Goal: Information Seeking & Learning: Learn about a topic

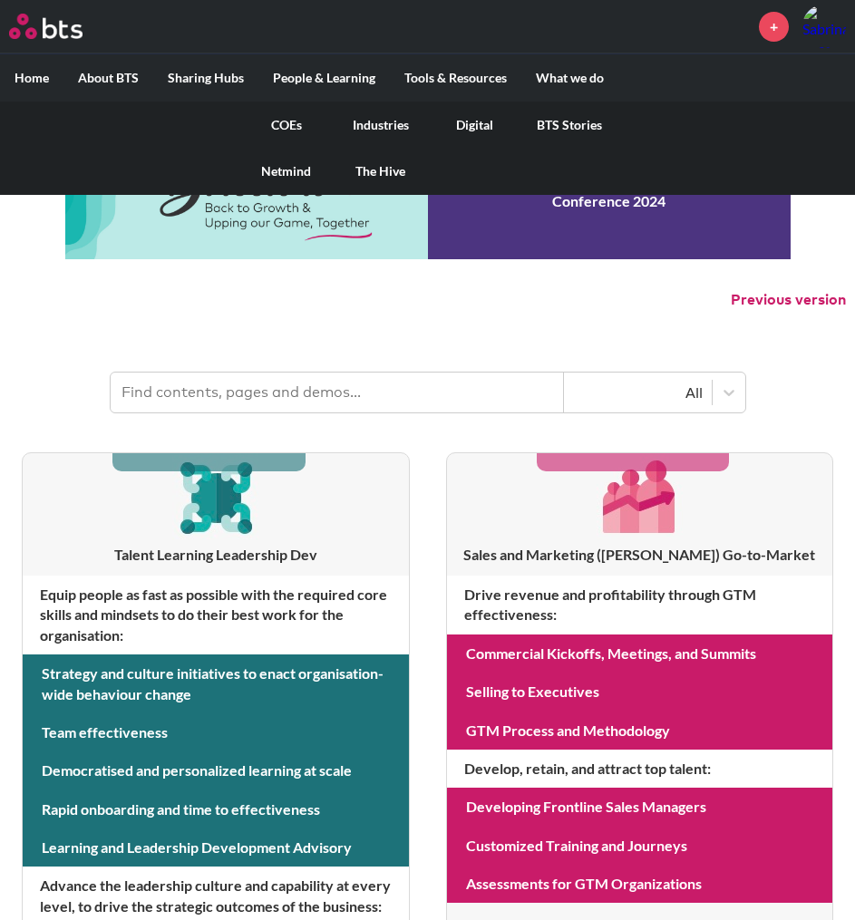
click at [285, 124] on link "COEs" at bounding box center [286, 125] width 94 height 47
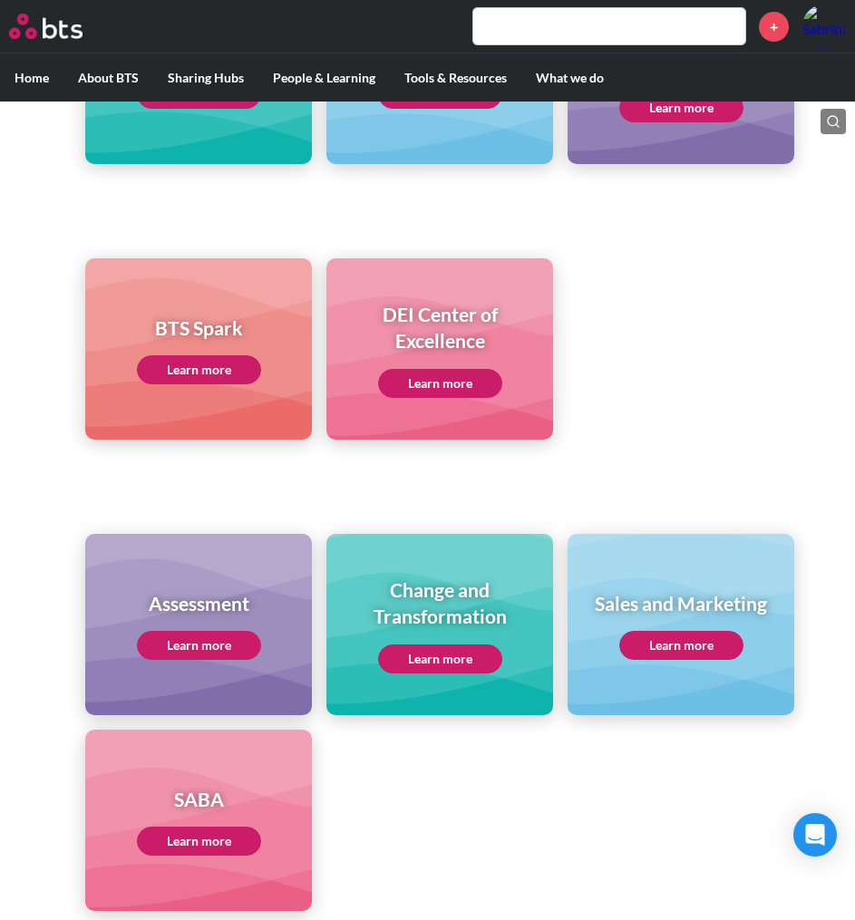
scroll to position [743, 0]
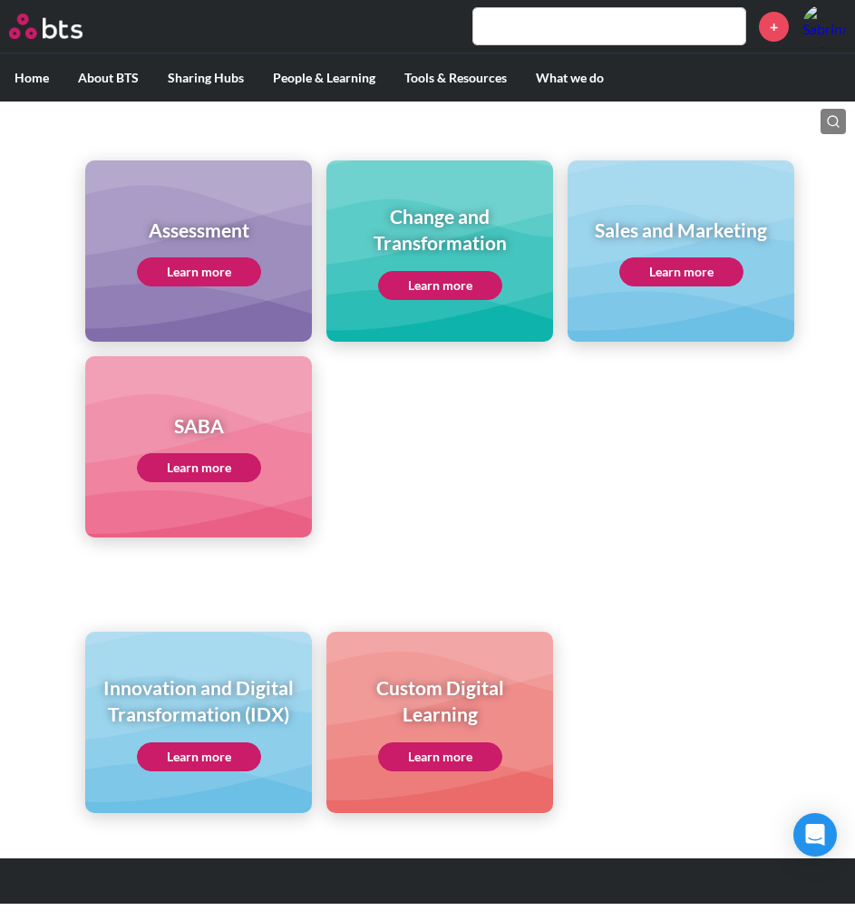
click at [204, 750] on link "Learn more" at bounding box center [199, 756] width 124 height 29
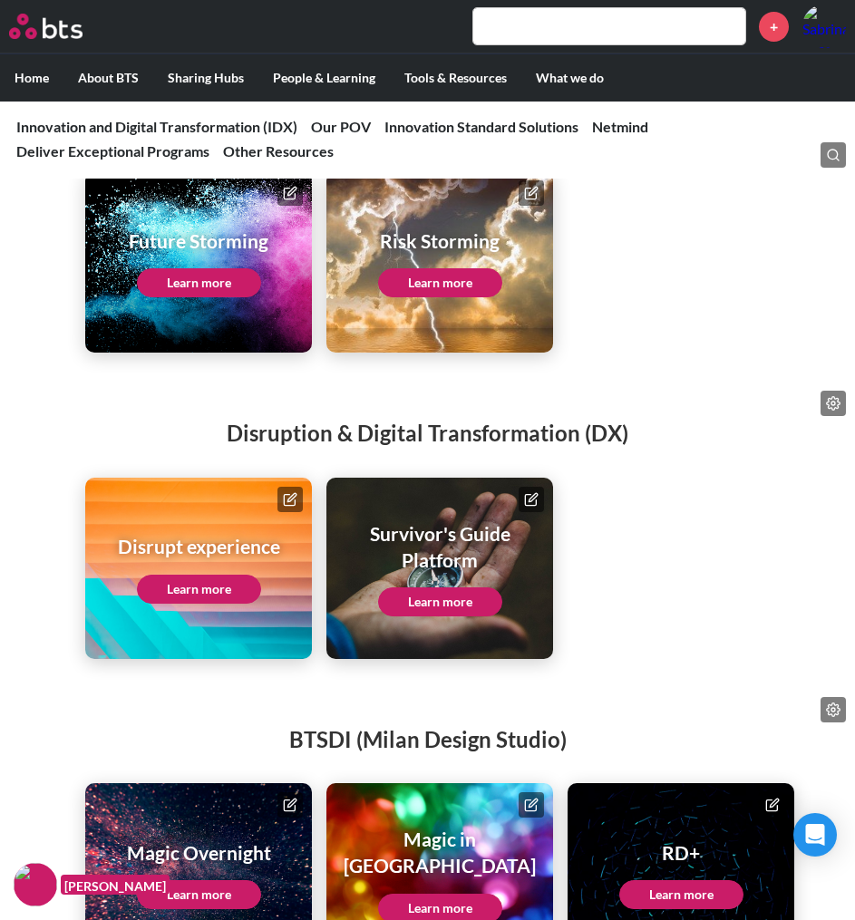
scroll to position [2638, 0]
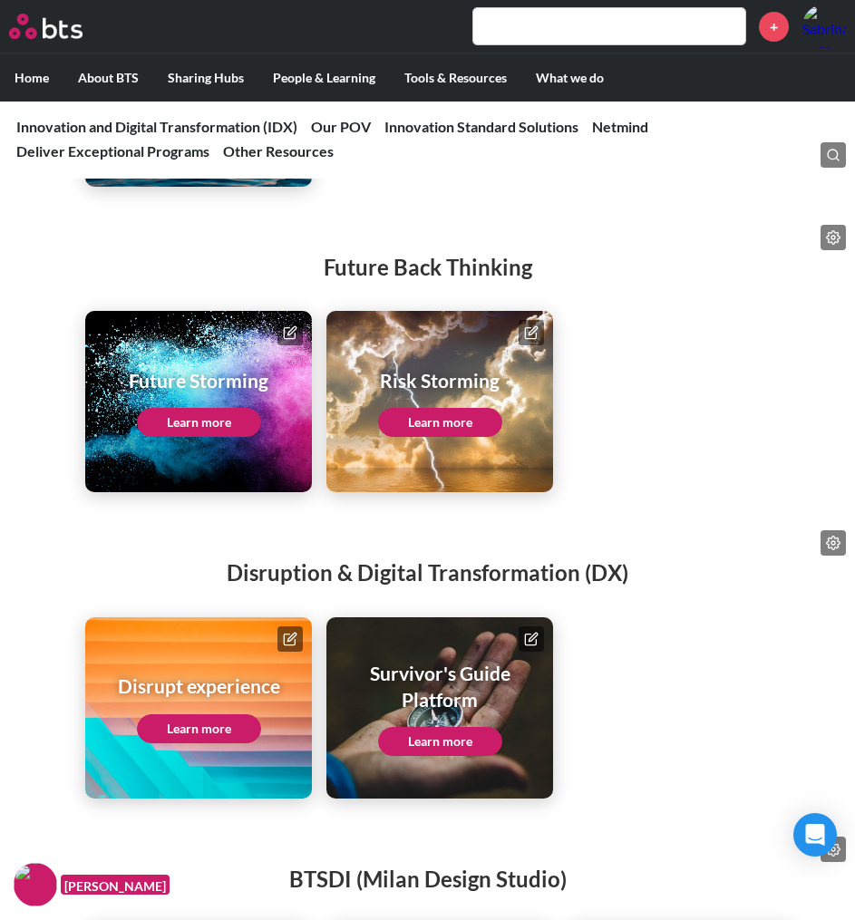
click at [198, 743] on link "Learn more" at bounding box center [199, 728] width 124 height 29
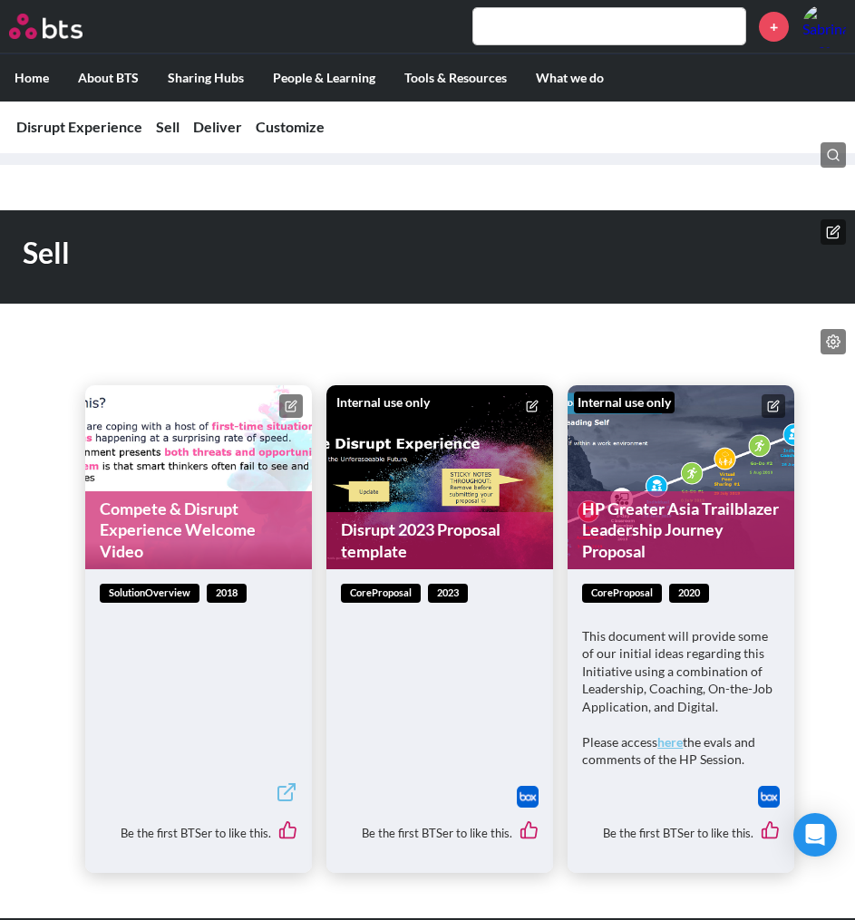
scroll to position [702, 0]
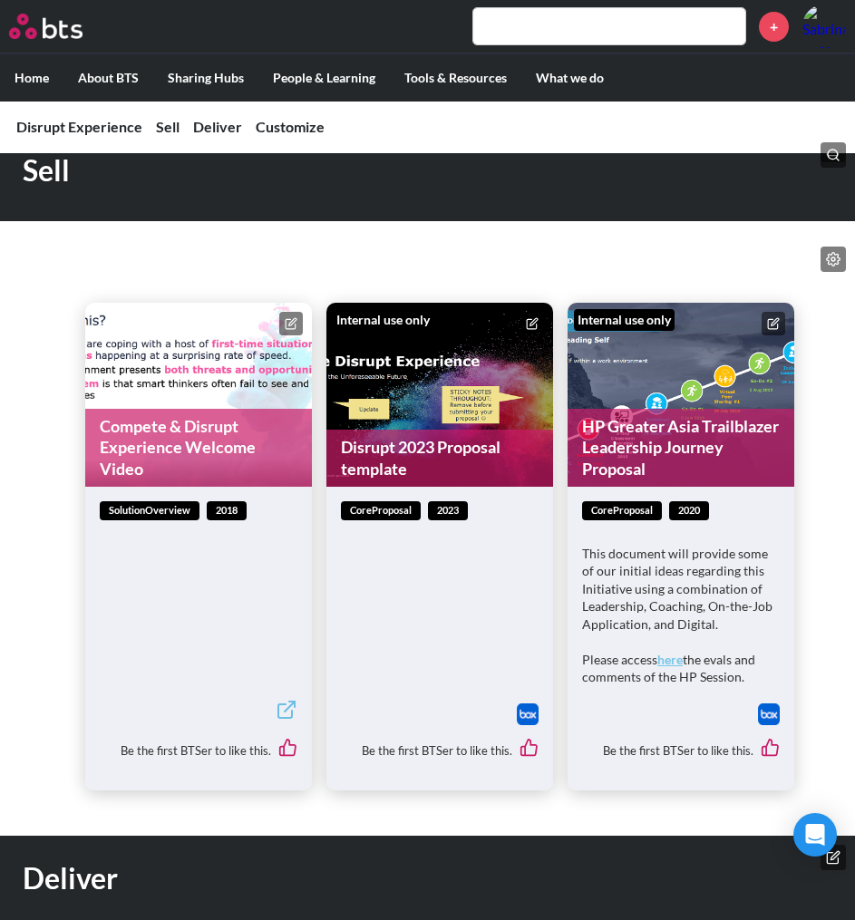
click at [527, 711] on img at bounding box center [528, 714] width 22 height 22
